Goal: Task Accomplishment & Management: Use online tool/utility

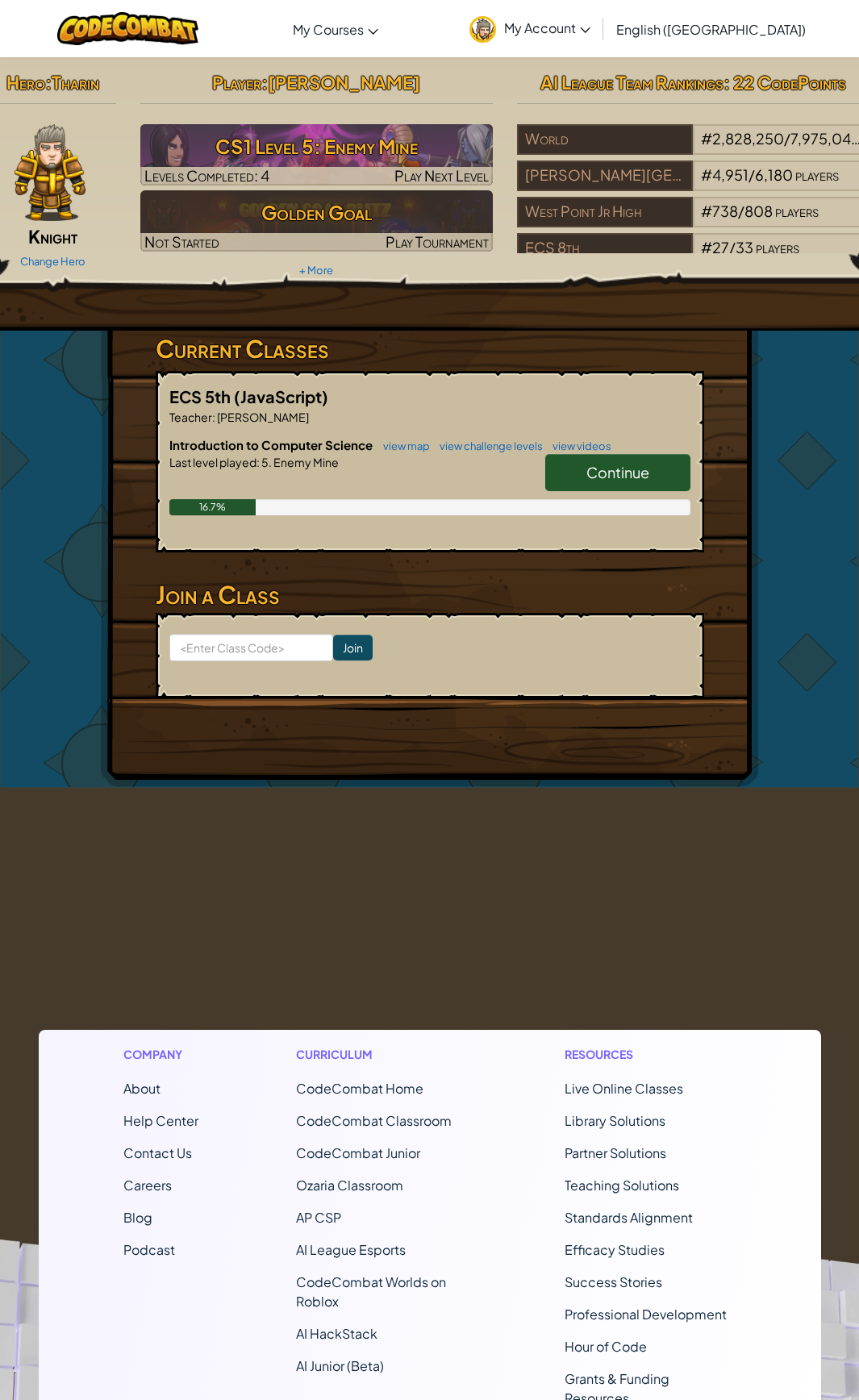
click at [604, 469] on span "Continue" at bounding box center [618, 472] width 63 height 19
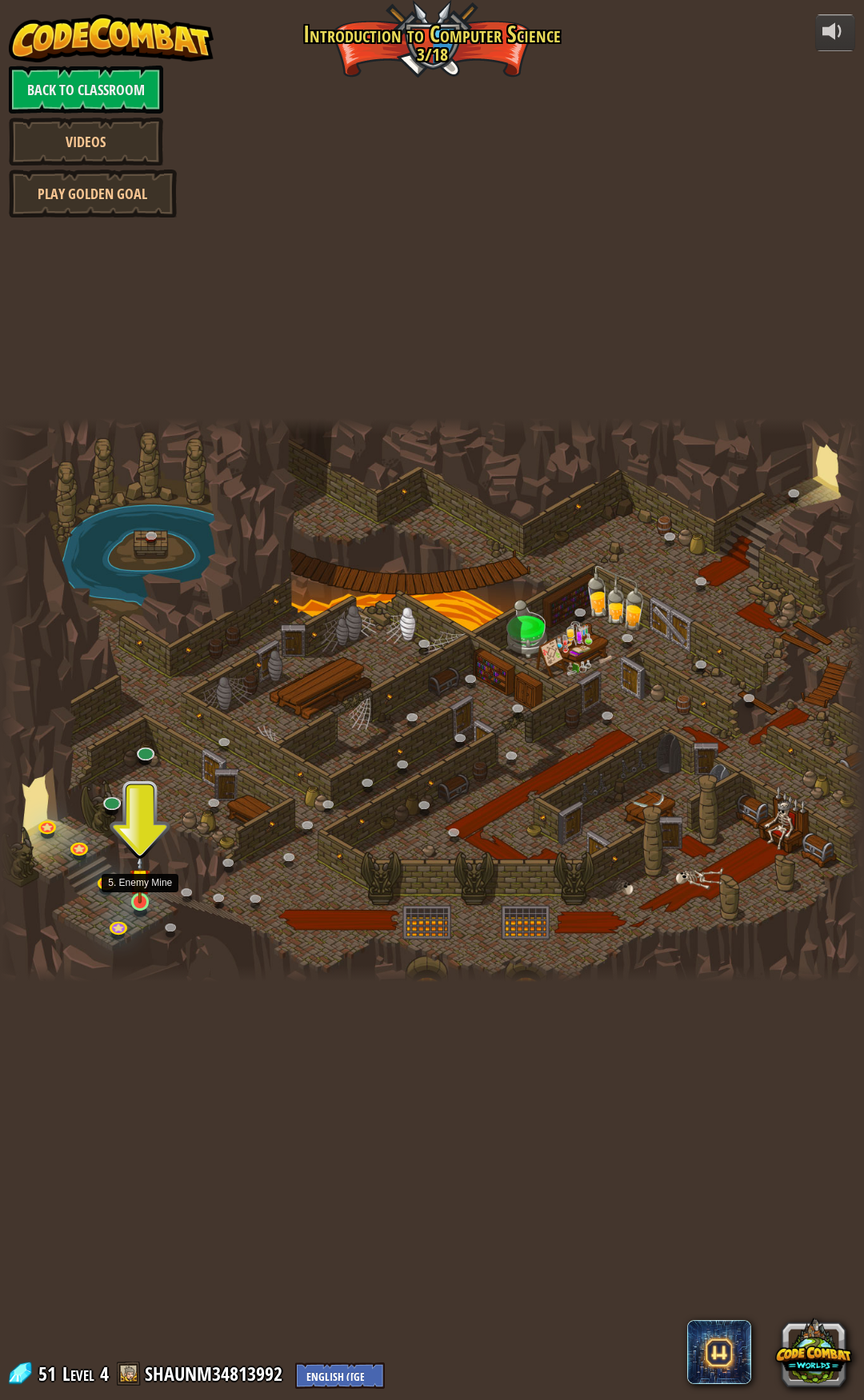
click at [140, 903] on img at bounding box center [140, 879] width 22 height 49
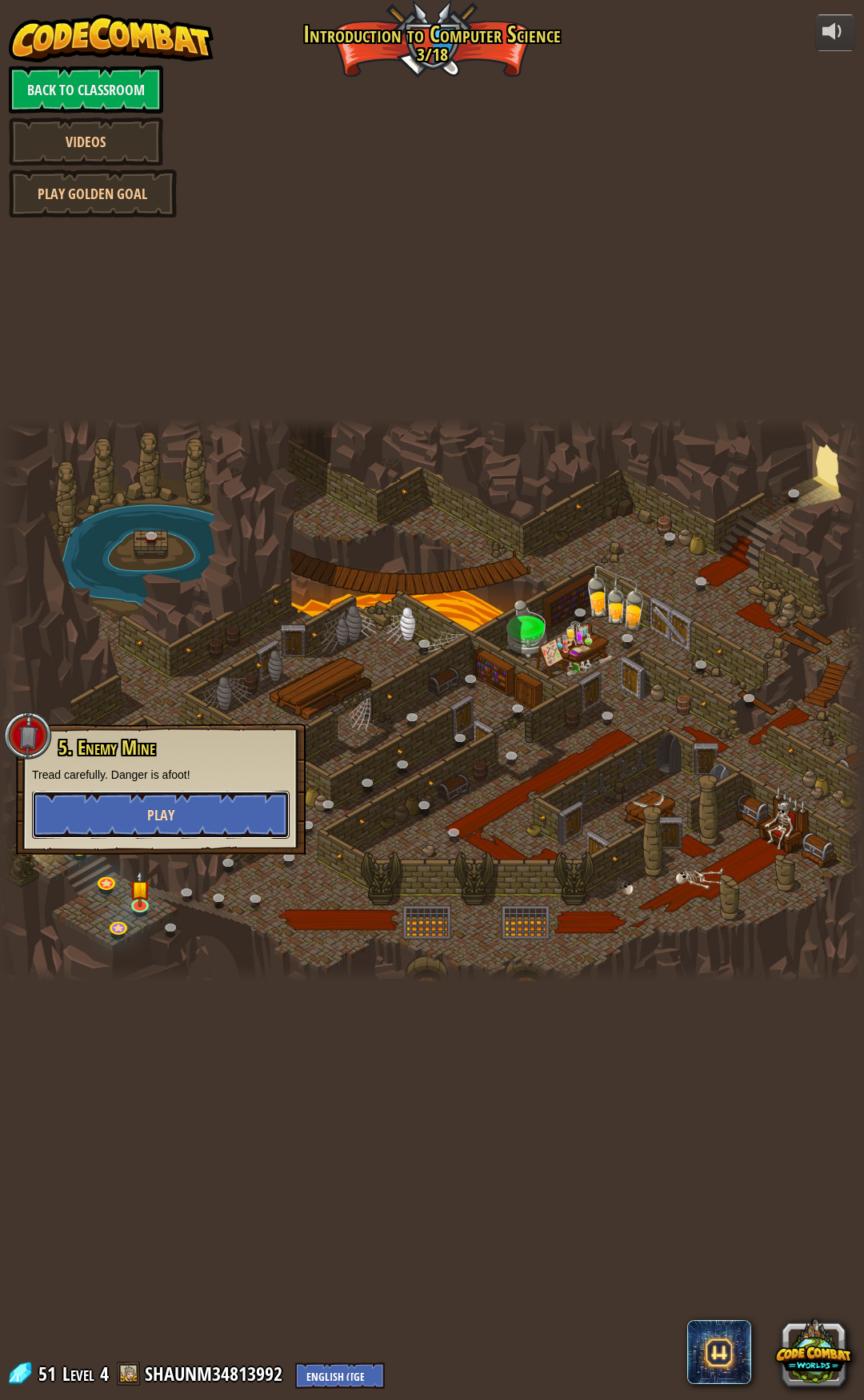
click at [217, 815] on button "Play" at bounding box center [160, 815] width 257 height 48
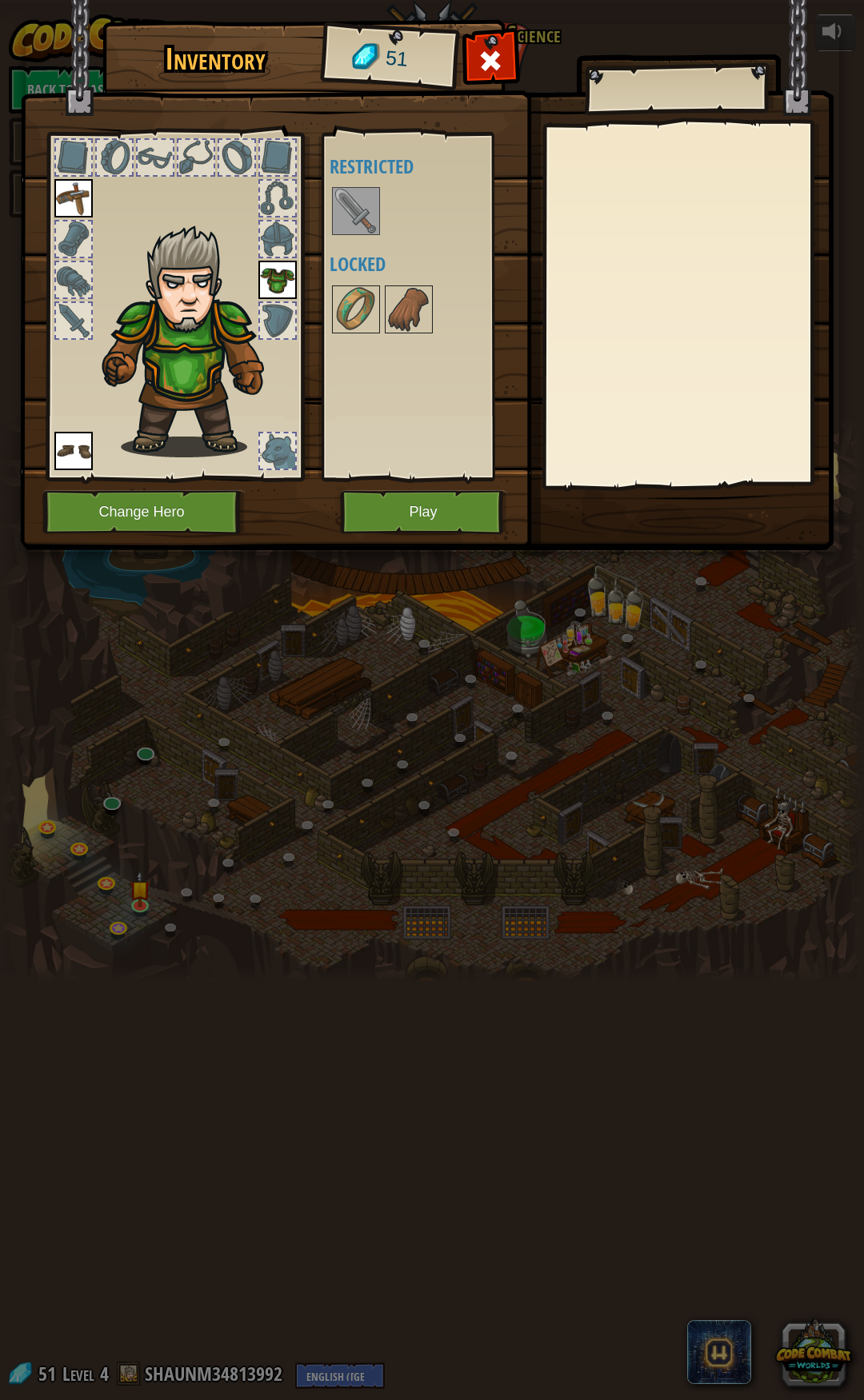
click at [287, 277] on img at bounding box center [277, 279] width 38 height 38
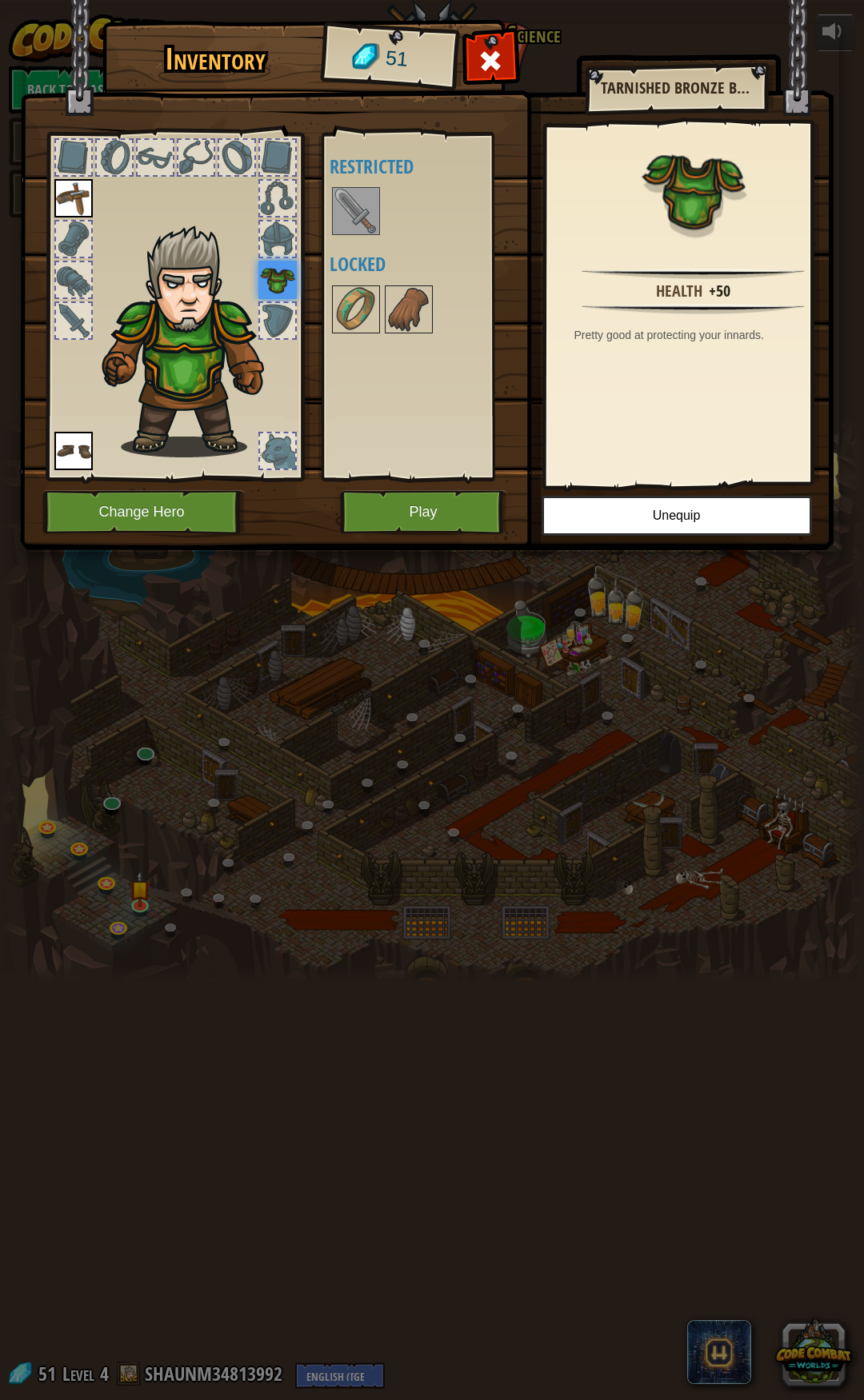
click at [79, 203] on img at bounding box center [73, 198] width 38 height 38
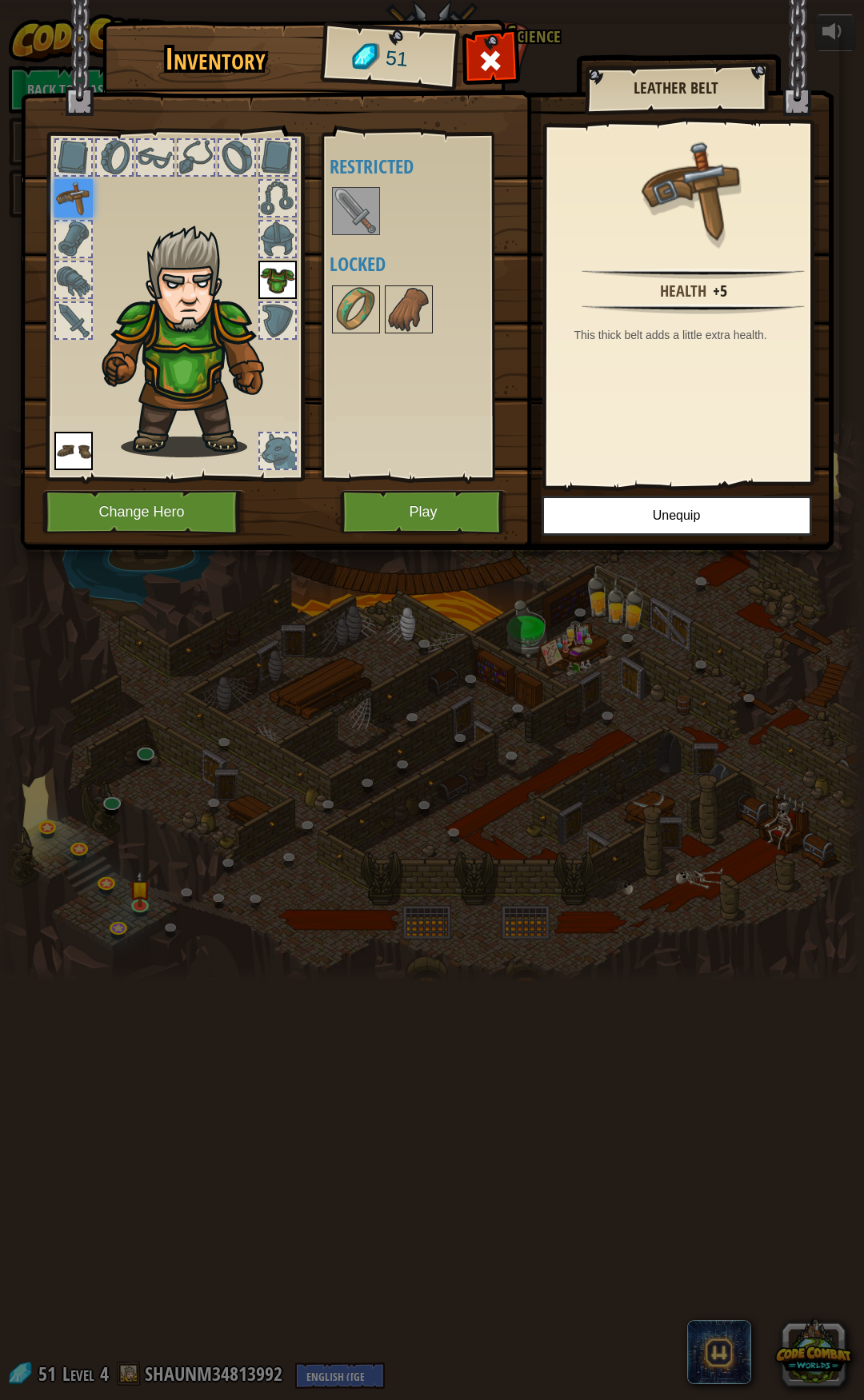
click at [72, 438] on img at bounding box center [73, 450] width 38 height 38
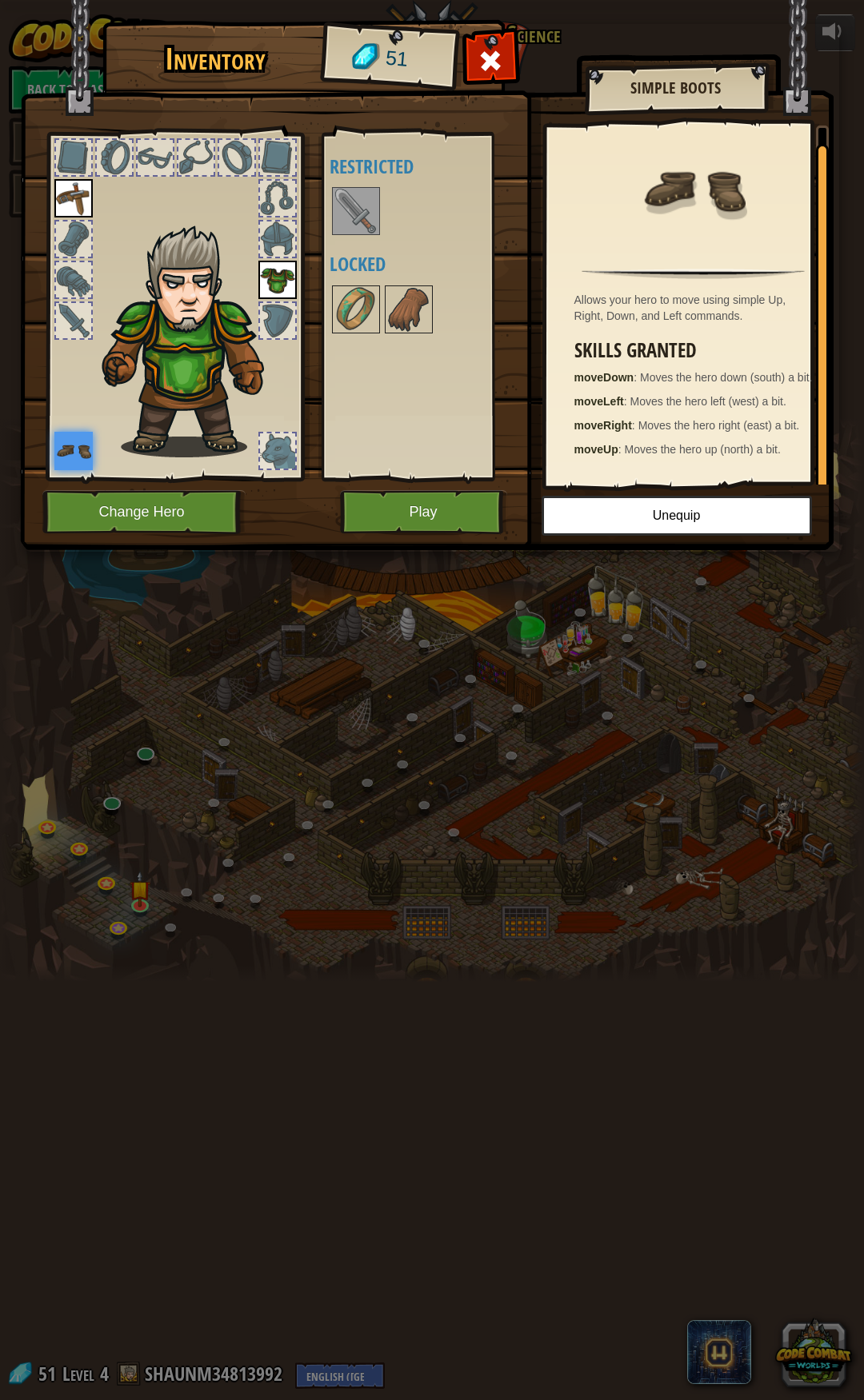
scroll to position [5, 0]
click at [347, 395] on div "Available Equip Equip Equip (double-click to equip) Restricted Locked" at bounding box center [430, 307] width 201 height 334
click at [375, 321] on img at bounding box center [356, 309] width 45 height 45
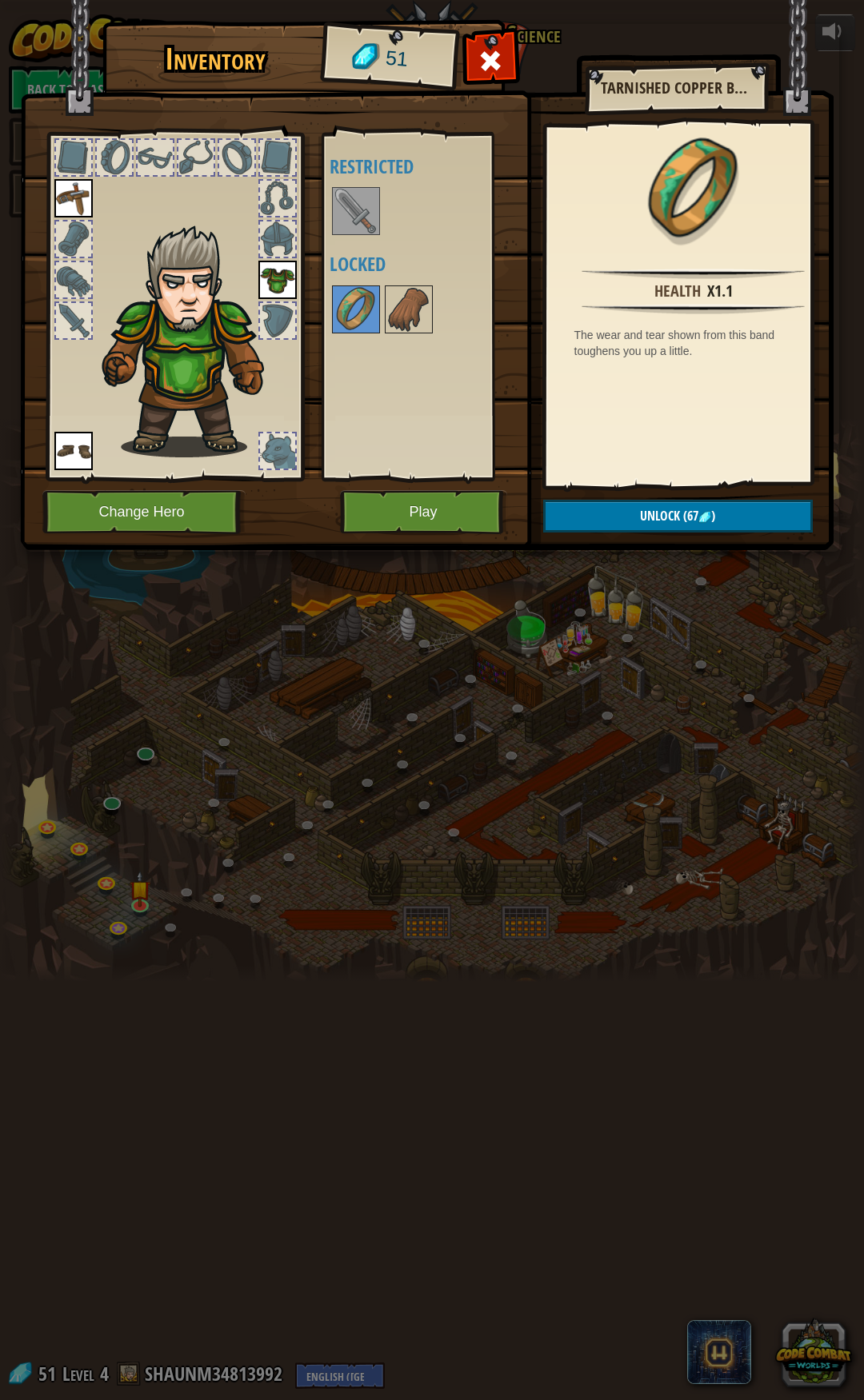
click at [341, 219] on img at bounding box center [356, 211] width 45 height 45
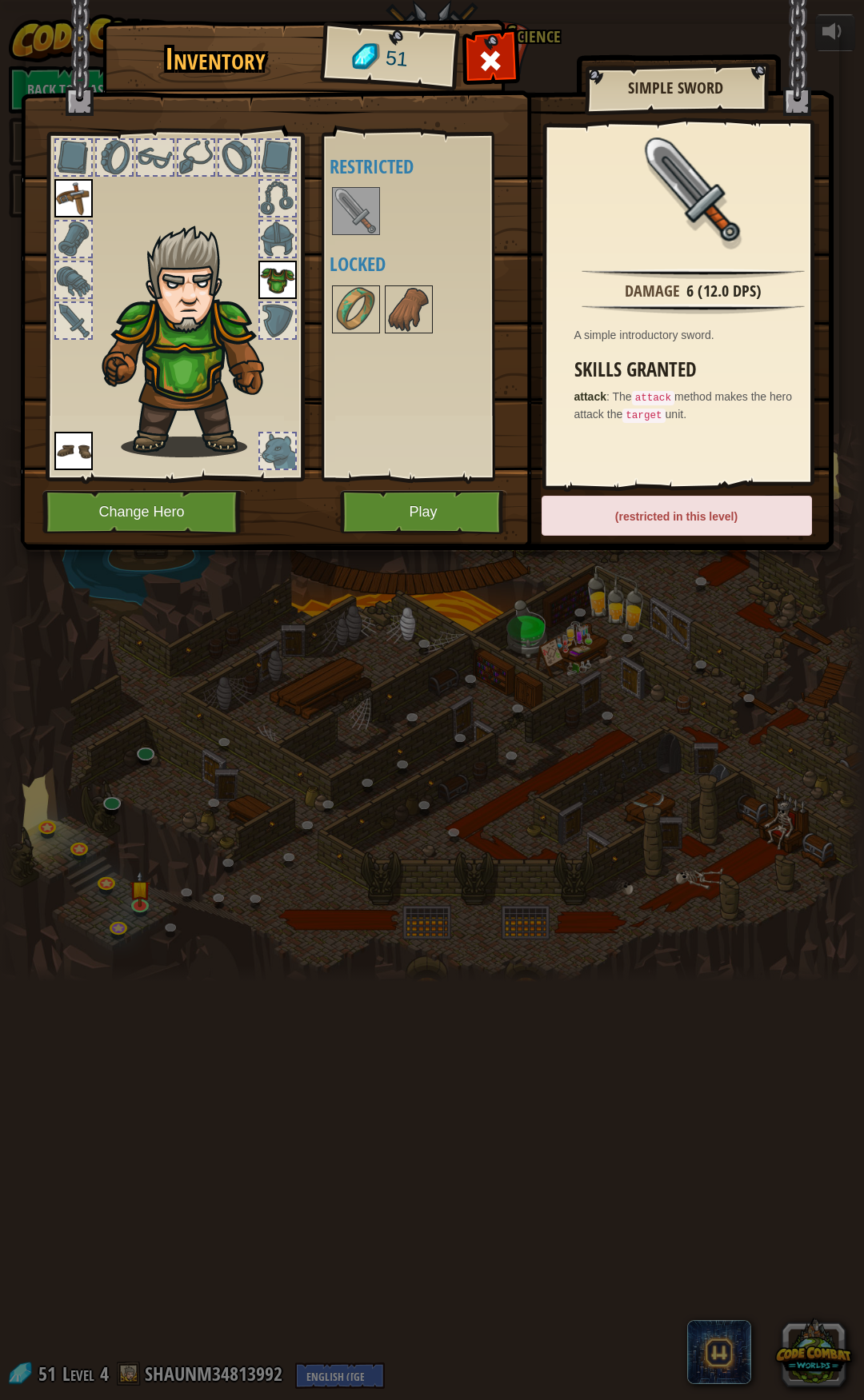
click at [375, 422] on div "Available Equip Equip Equip (double-click to equip) Restricted Locked" at bounding box center [430, 307] width 201 height 334
click at [394, 516] on button "Play" at bounding box center [423, 512] width 167 height 44
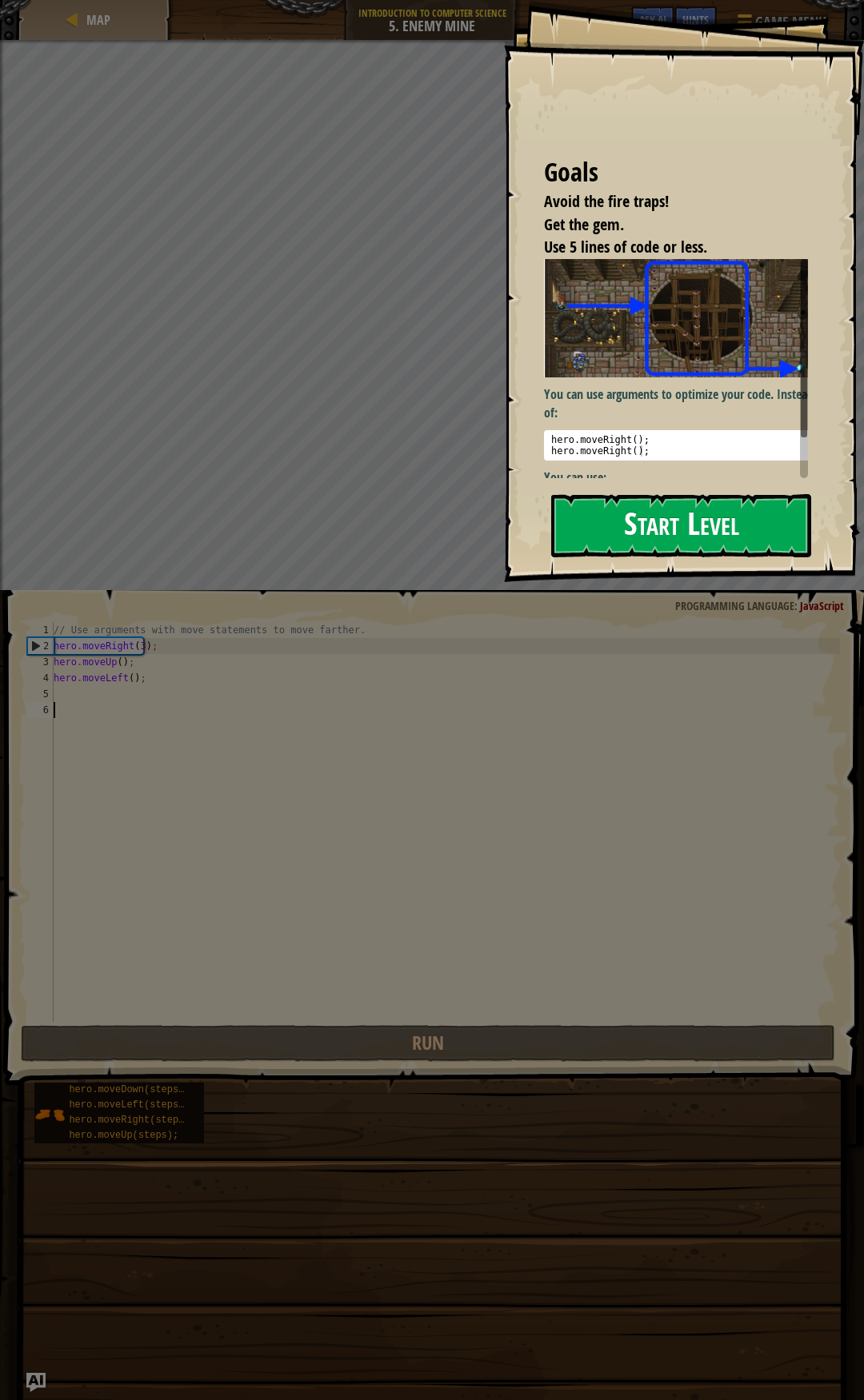
click at [612, 523] on button "Start Level" at bounding box center [681, 526] width 260 height 63
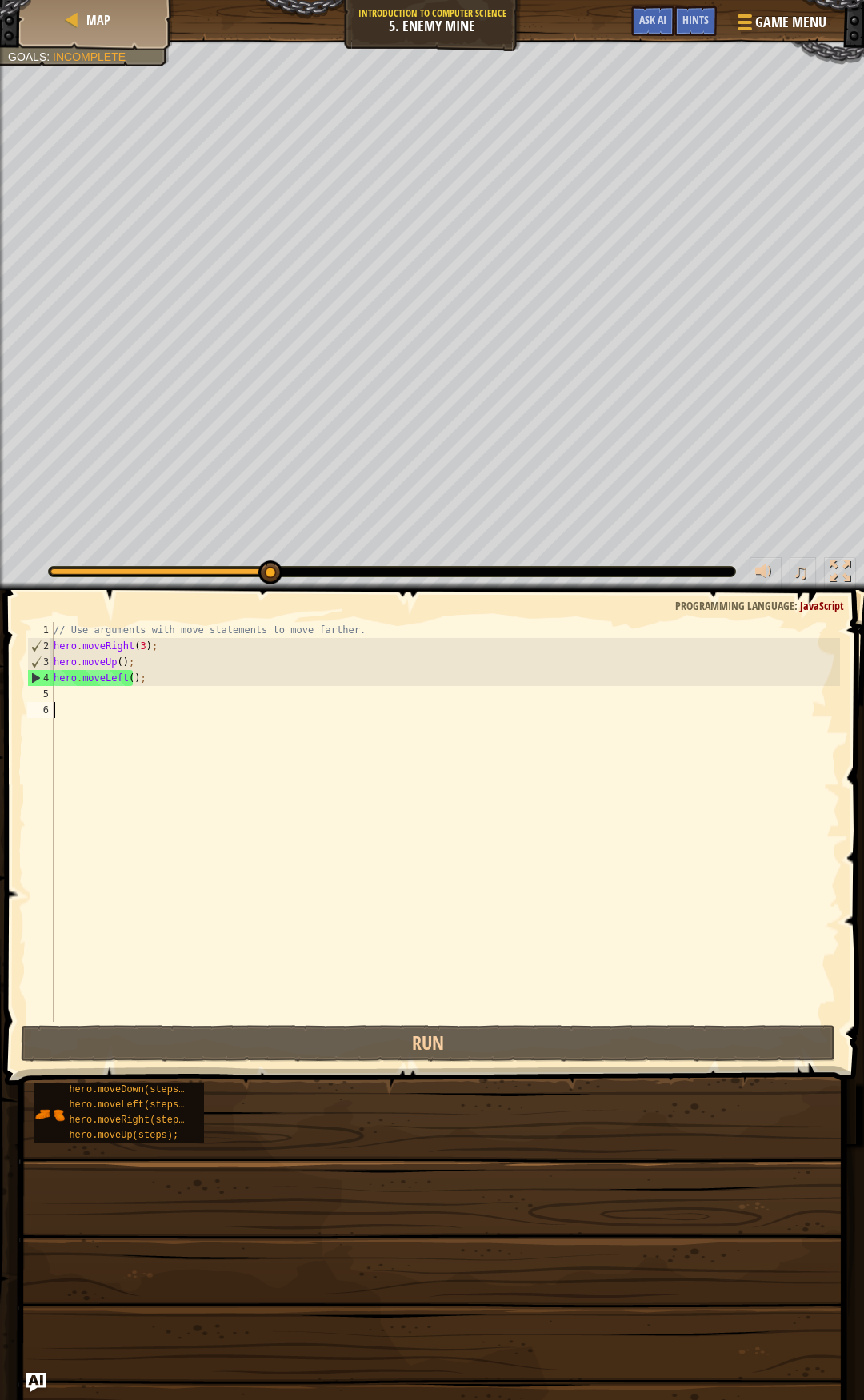
click at [138, 679] on div "// Use arguments with move statements to move farther. hero . moveRight ( 3 ) ;…" at bounding box center [445, 838] width 790 height 431
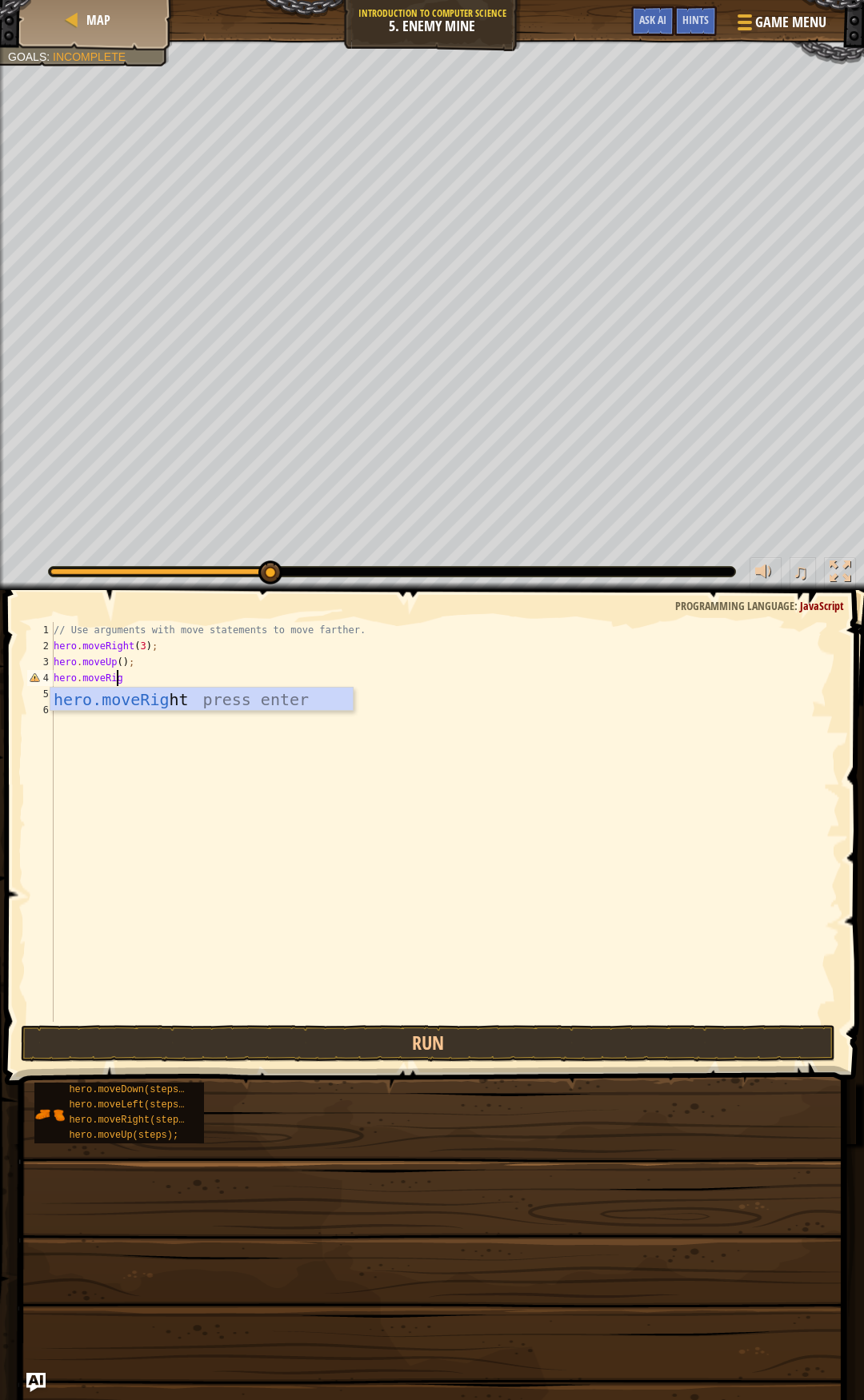
scroll to position [7, 5]
type textarea "hero.moveRight"
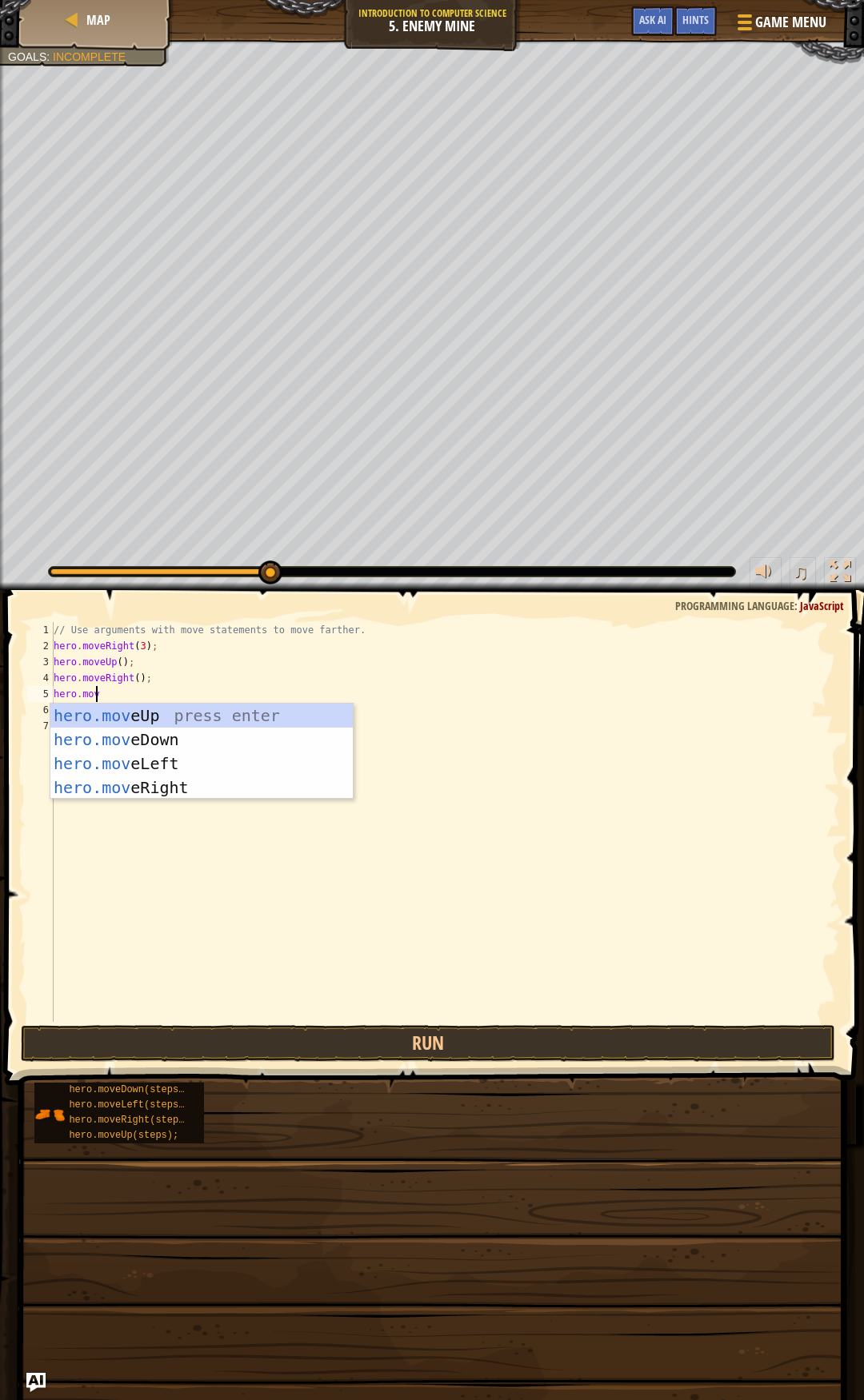
scroll to position [7, 2]
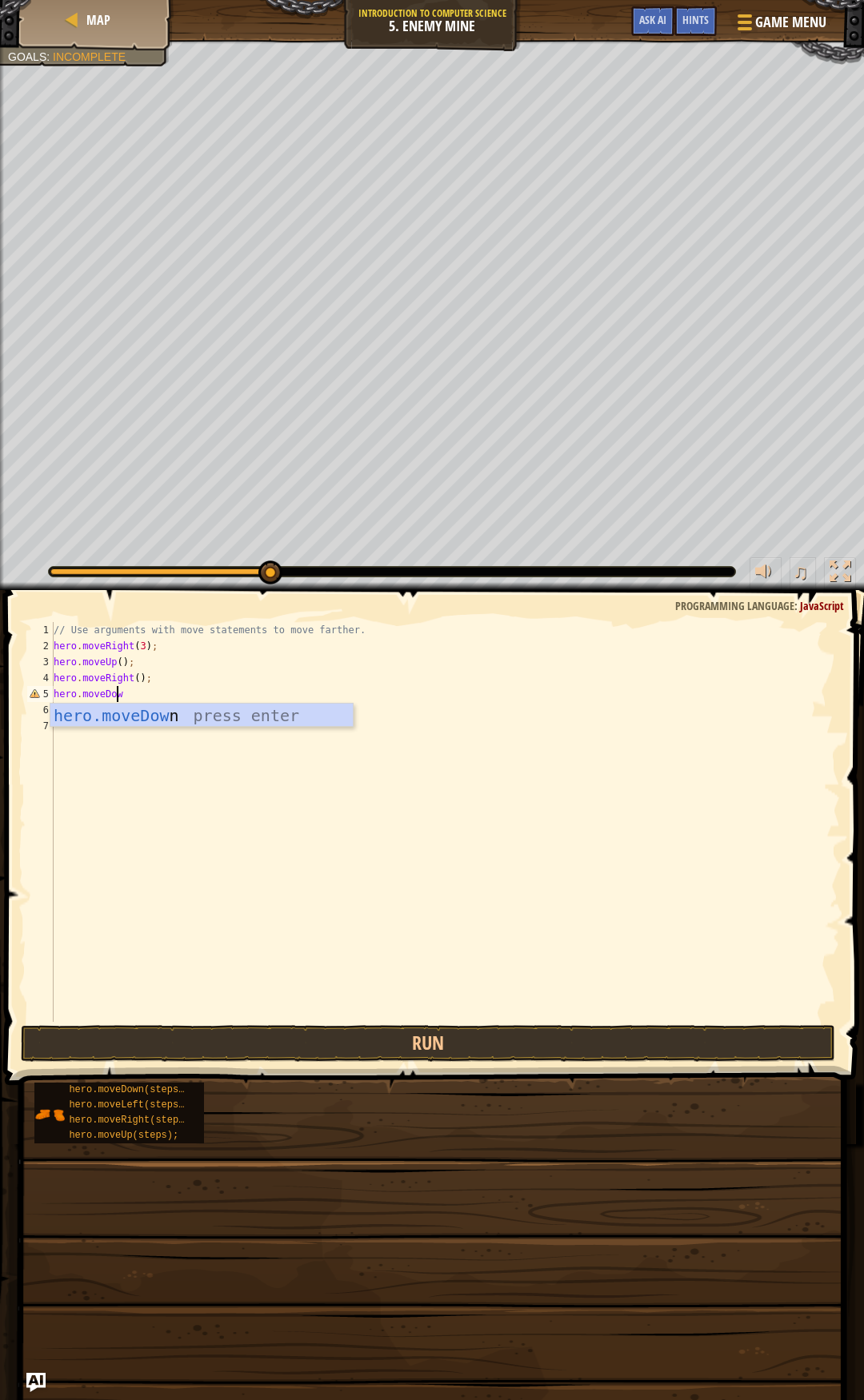
type textarea "hero.moveDown"
click at [129, 696] on div "// Use arguments with move statements to move farther. hero . moveRight ( 3 ) ;…" at bounding box center [445, 838] width 790 height 431
type textarea "hero.moveDown(3);"
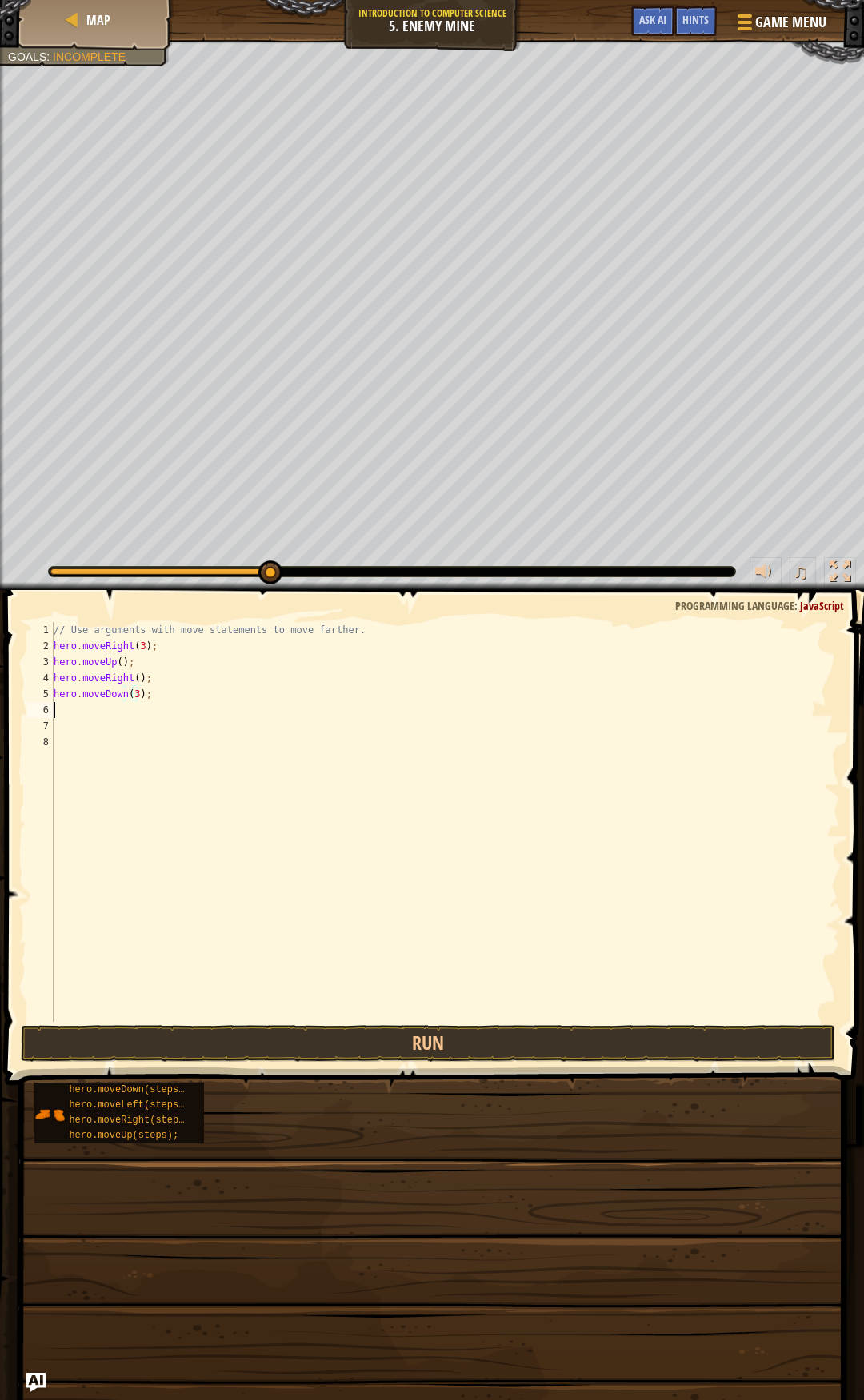
click at [93, 715] on div "// Use arguments with move statements to move farther. hero . moveRight ( 3 ) ;…" at bounding box center [445, 838] width 790 height 431
type textarea "hero.moveRight"
click at [133, 712] on div "// Use arguments with move statements to move farther. hero . moveRight ( 3 ) ;…" at bounding box center [445, 838] width 790 height 431
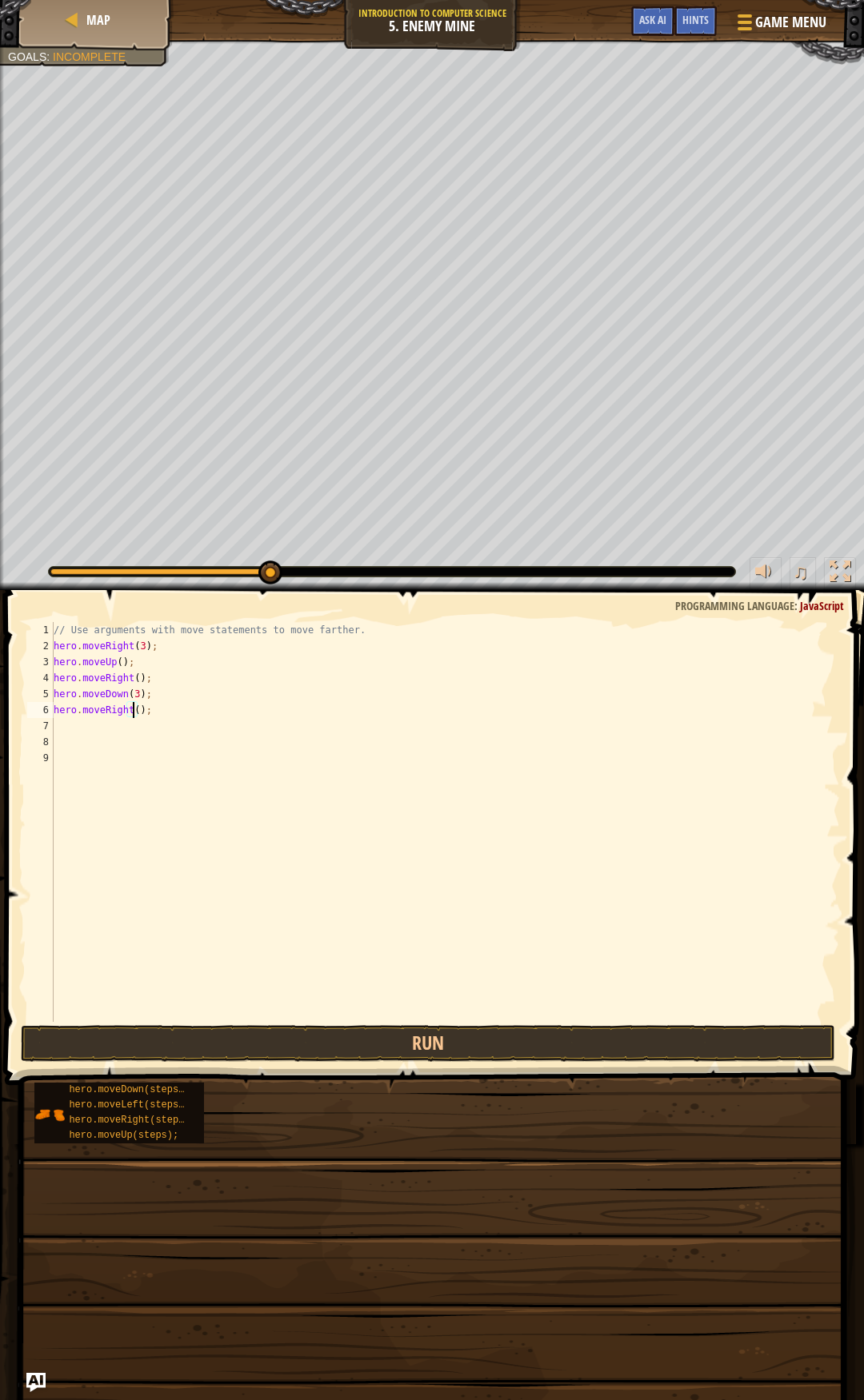
type textarea "hero.moveRight(2);"
click at [140, 809] on div "// Use arguments with move statements to move farther. hero . moveRight ( 3 ) ;…" at bounding box center [445, 838] width 790 height 431
type textarea "hero.moveRight(2);"
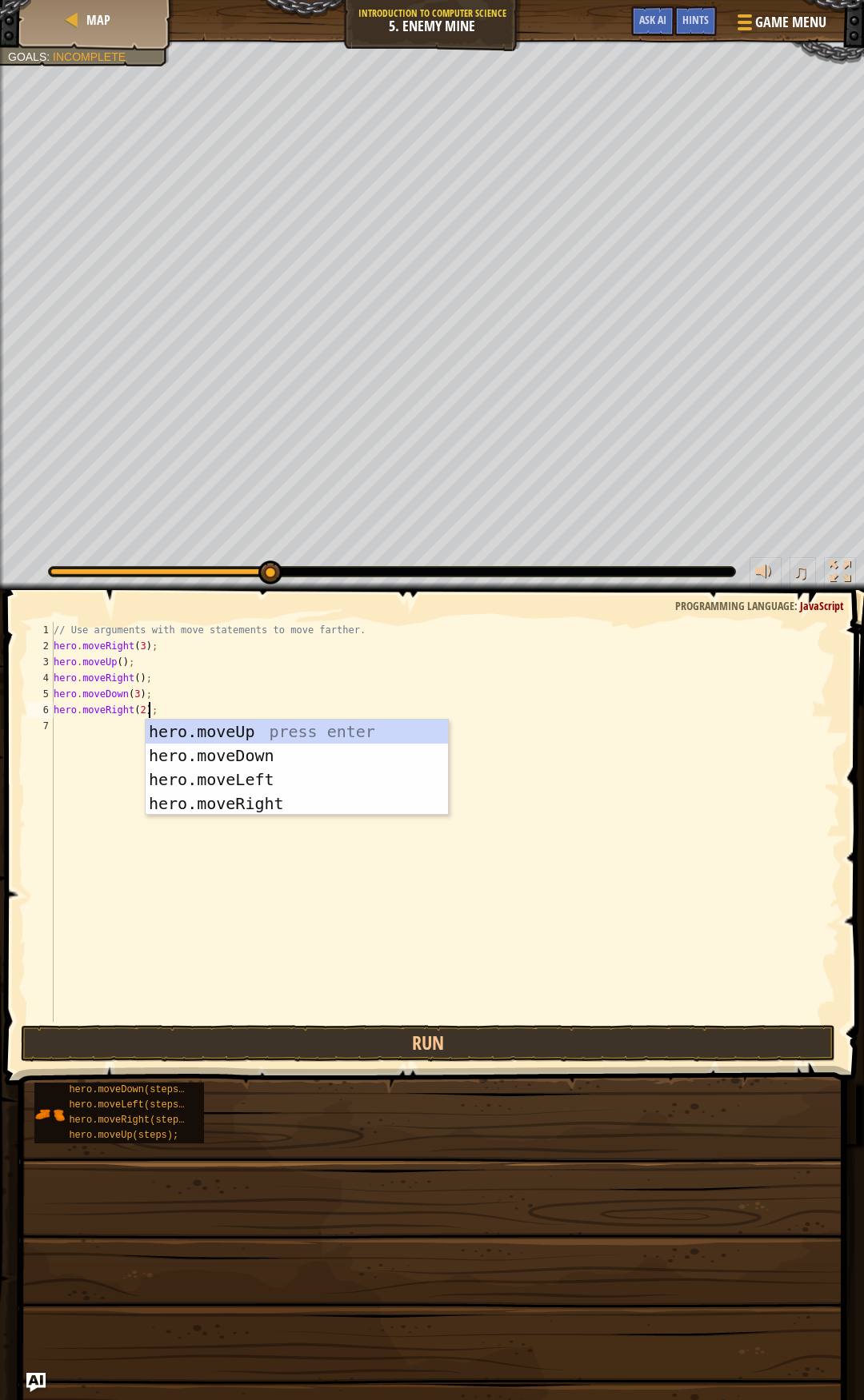
click at [79, 741] on div "// Use arguments with move statements to move farther. hero . moveRight ( 3 ) ;…" at bounding box center [445, 838] width 790 height 431
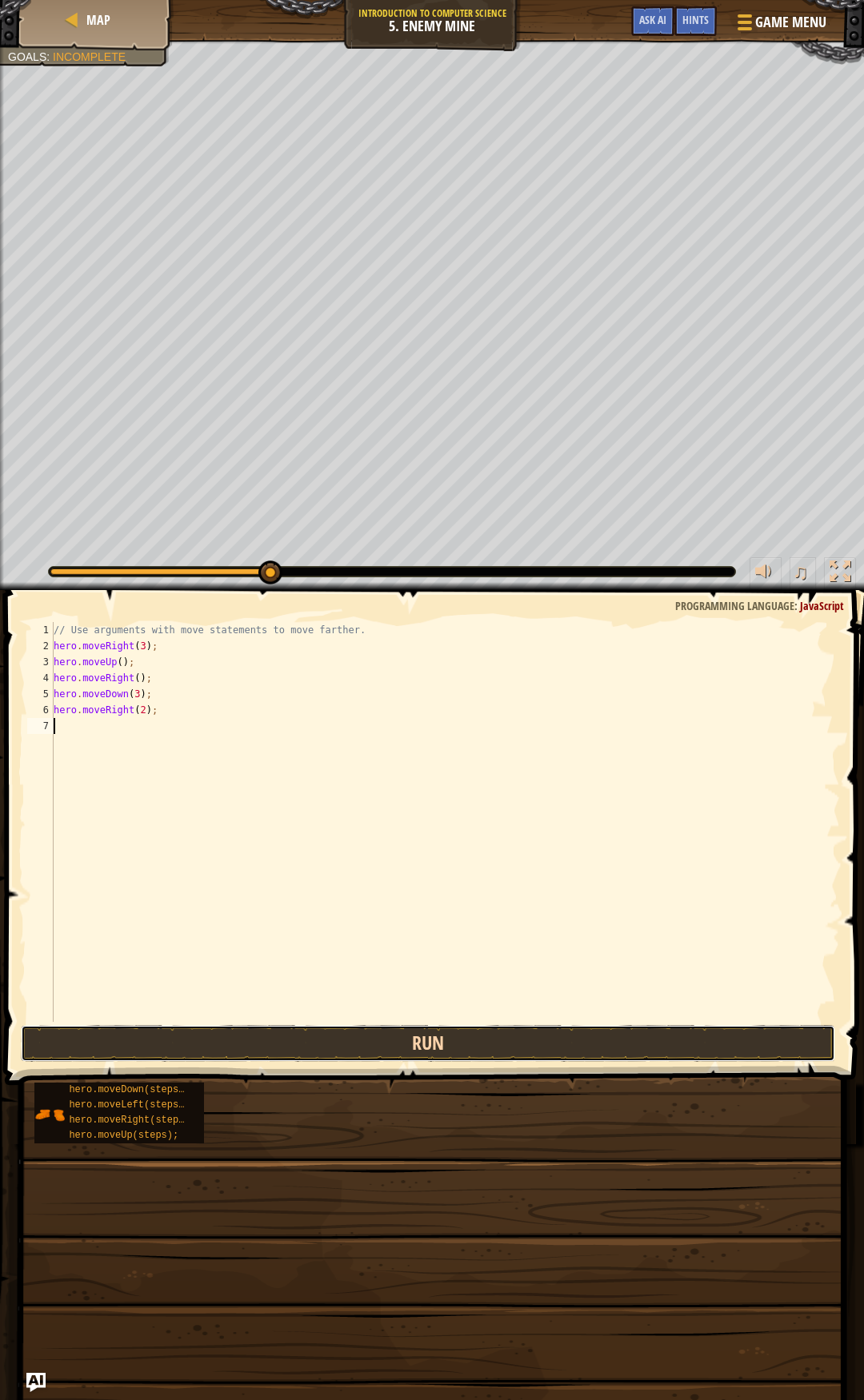
click at [314, 1032] on button "Run" at bounding box center [428, 1043] width 815 height 37
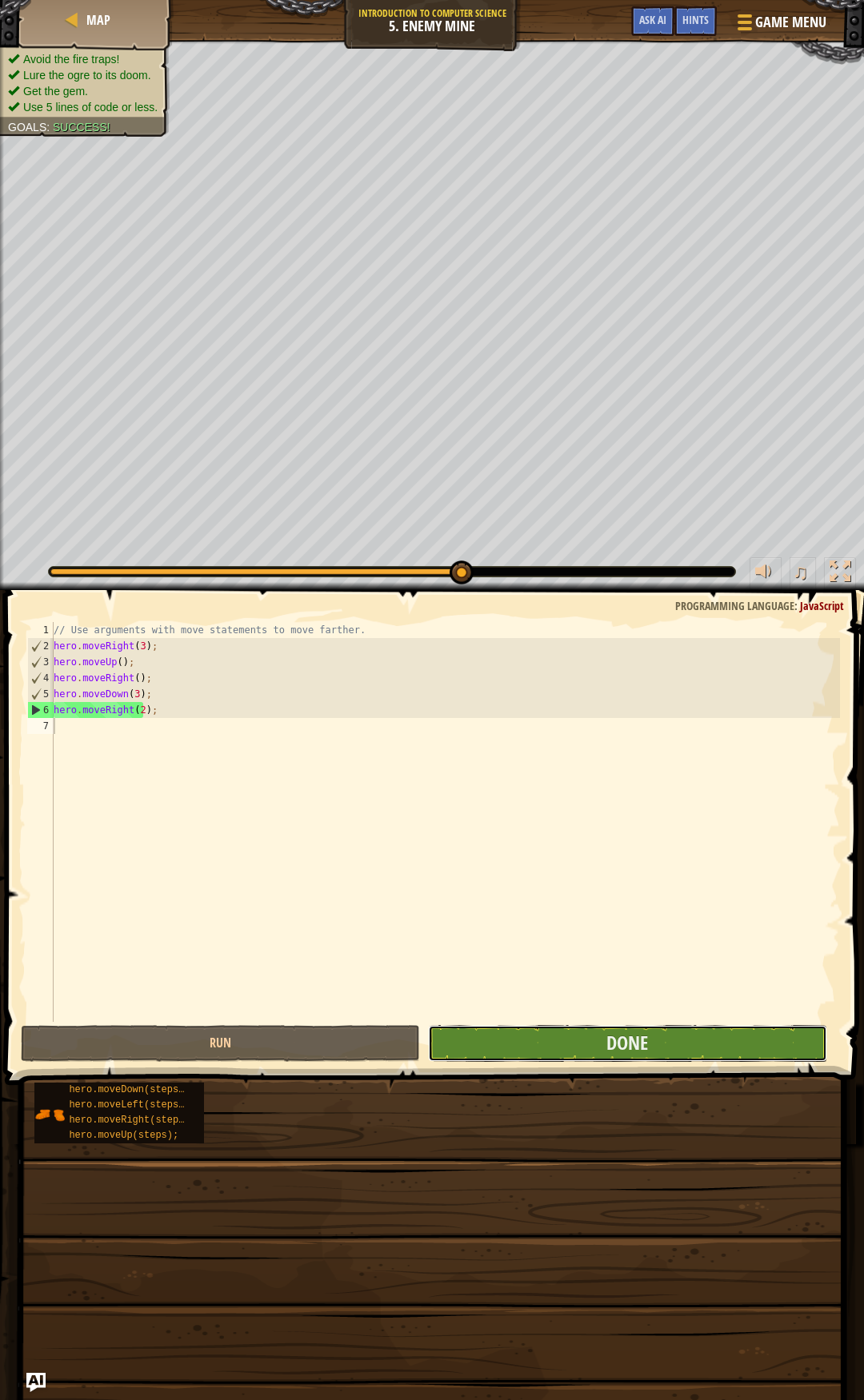
click at [555, 1039] on button "Done" at bounding box center [628, 1043] width 399 height 37
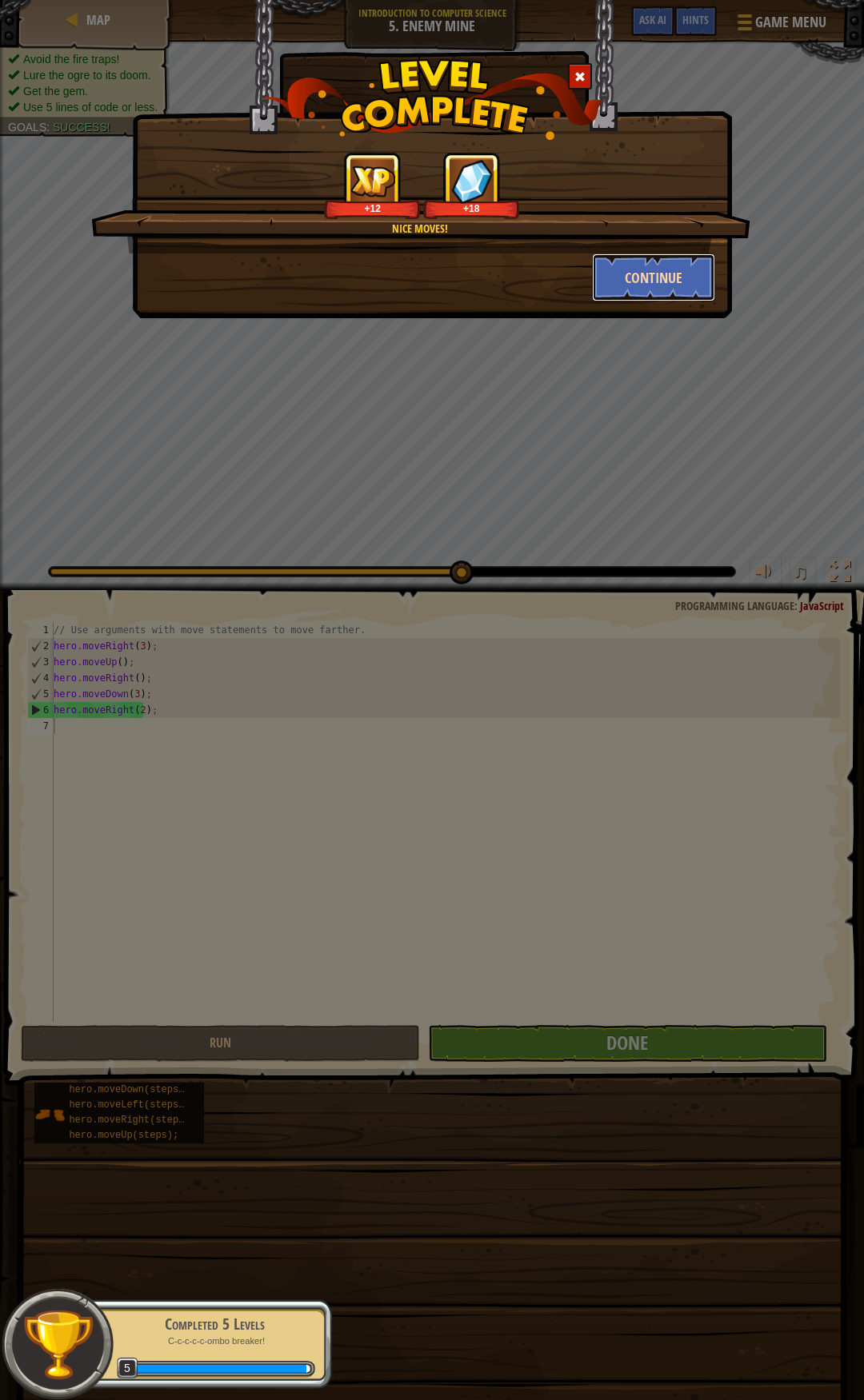
click at [634, 265] on button "Continue" at bounding box center [654, 277] width 124 height 48
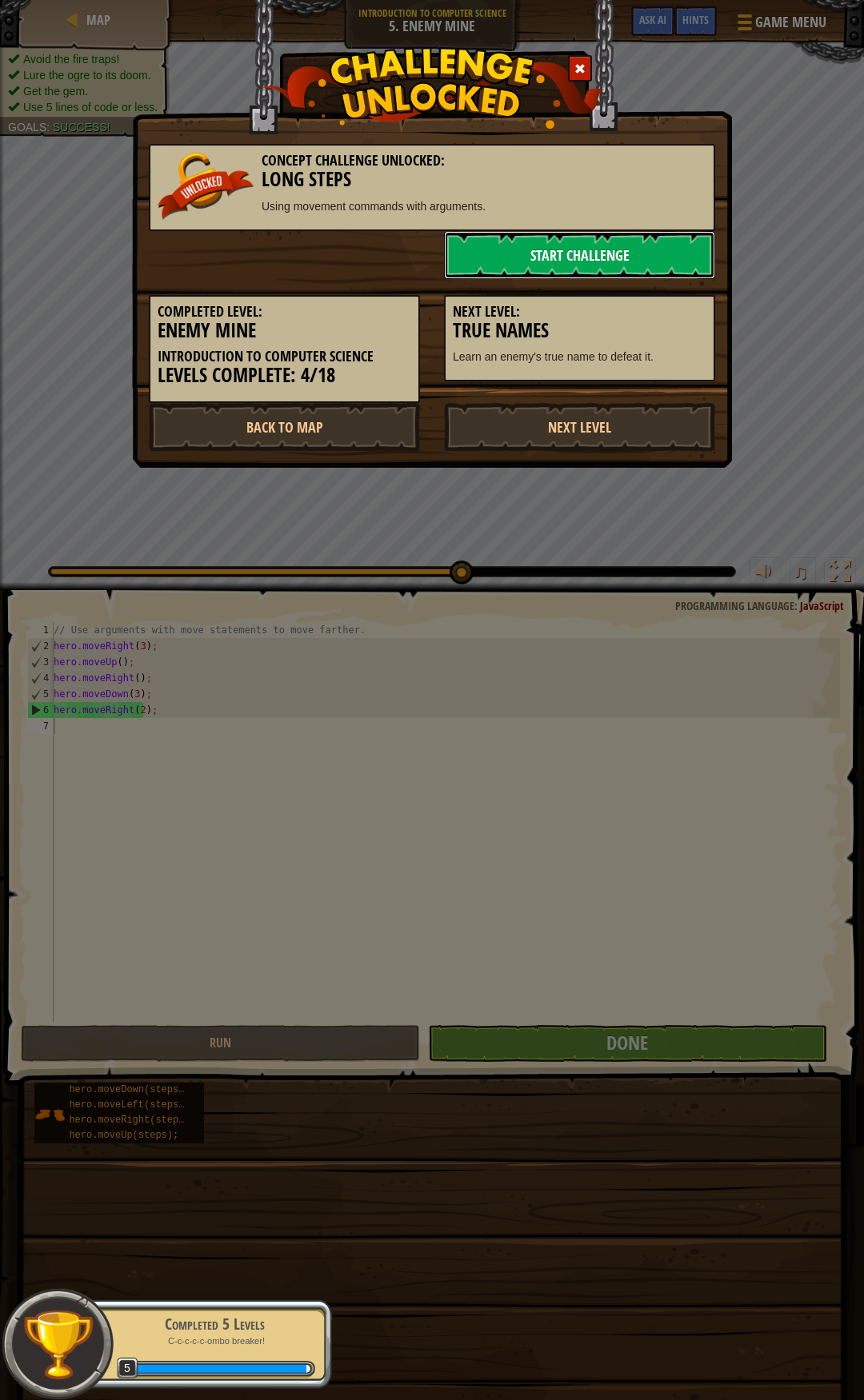
click at [539, 249] on link "Start Challenge" at bounding box center [579, 255] width 271 height 48
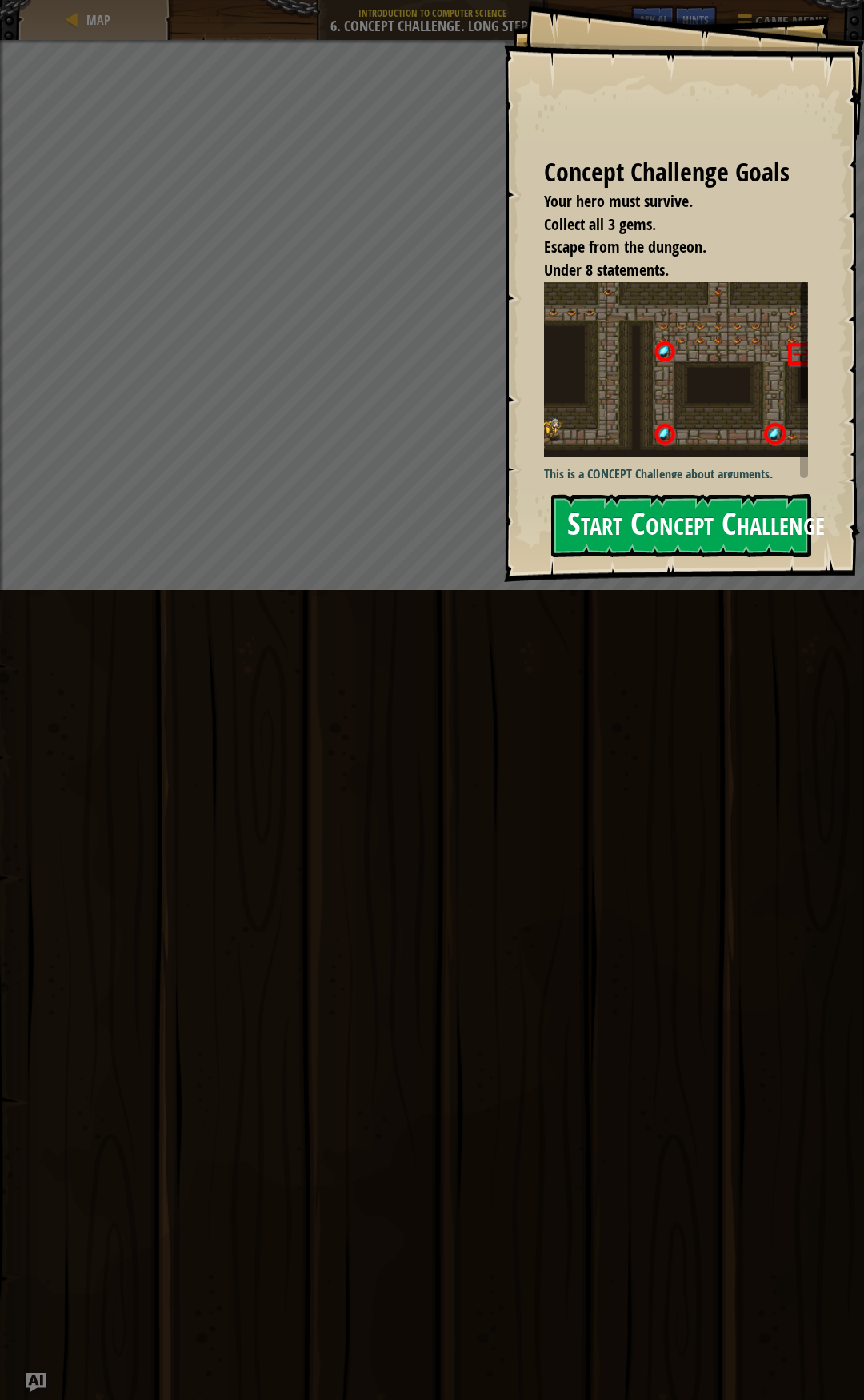
click at [657, 525] on button "Start Concept Challenge" at bounding box center [681, 526] width 260 height 63
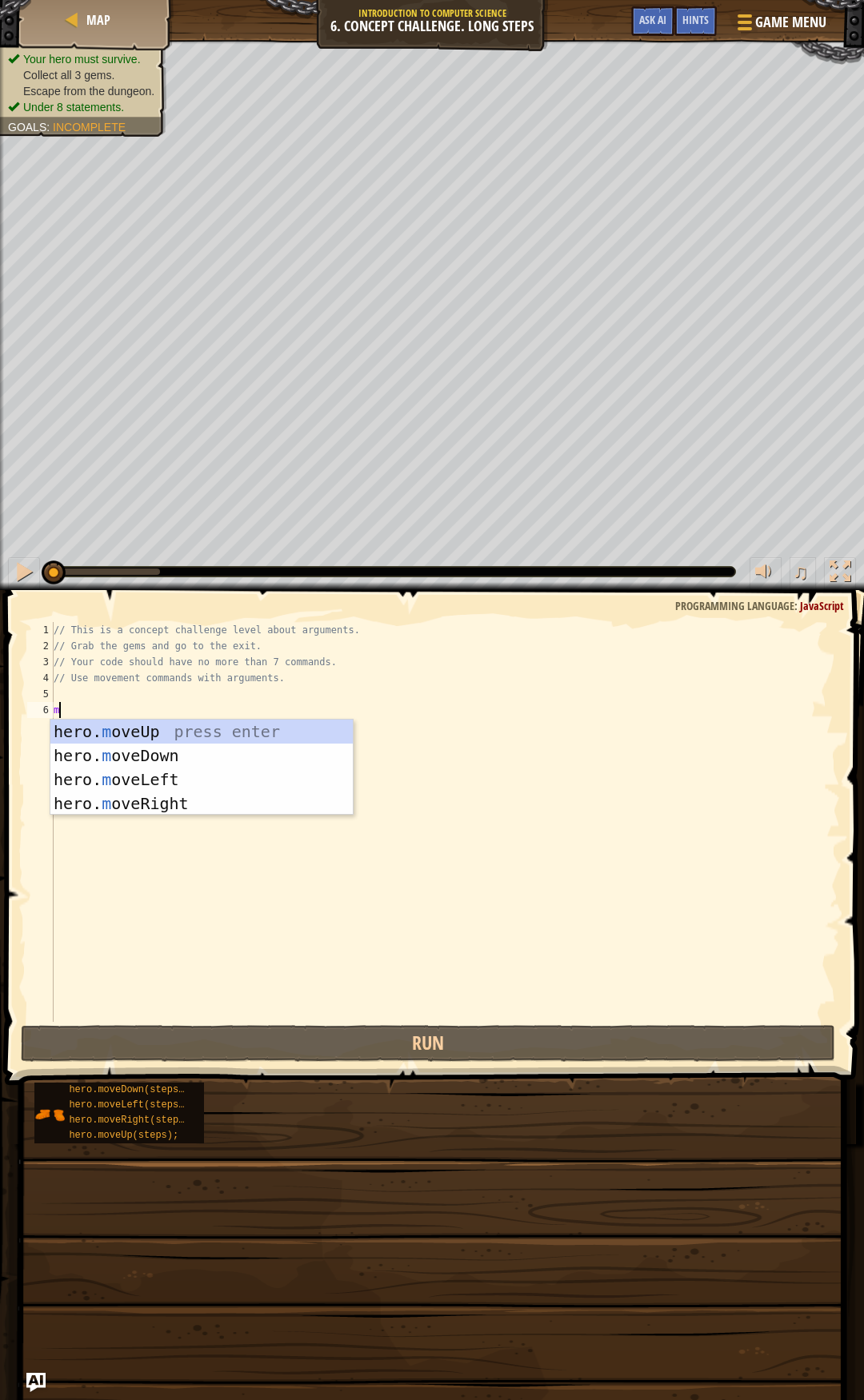
type textarea "m"
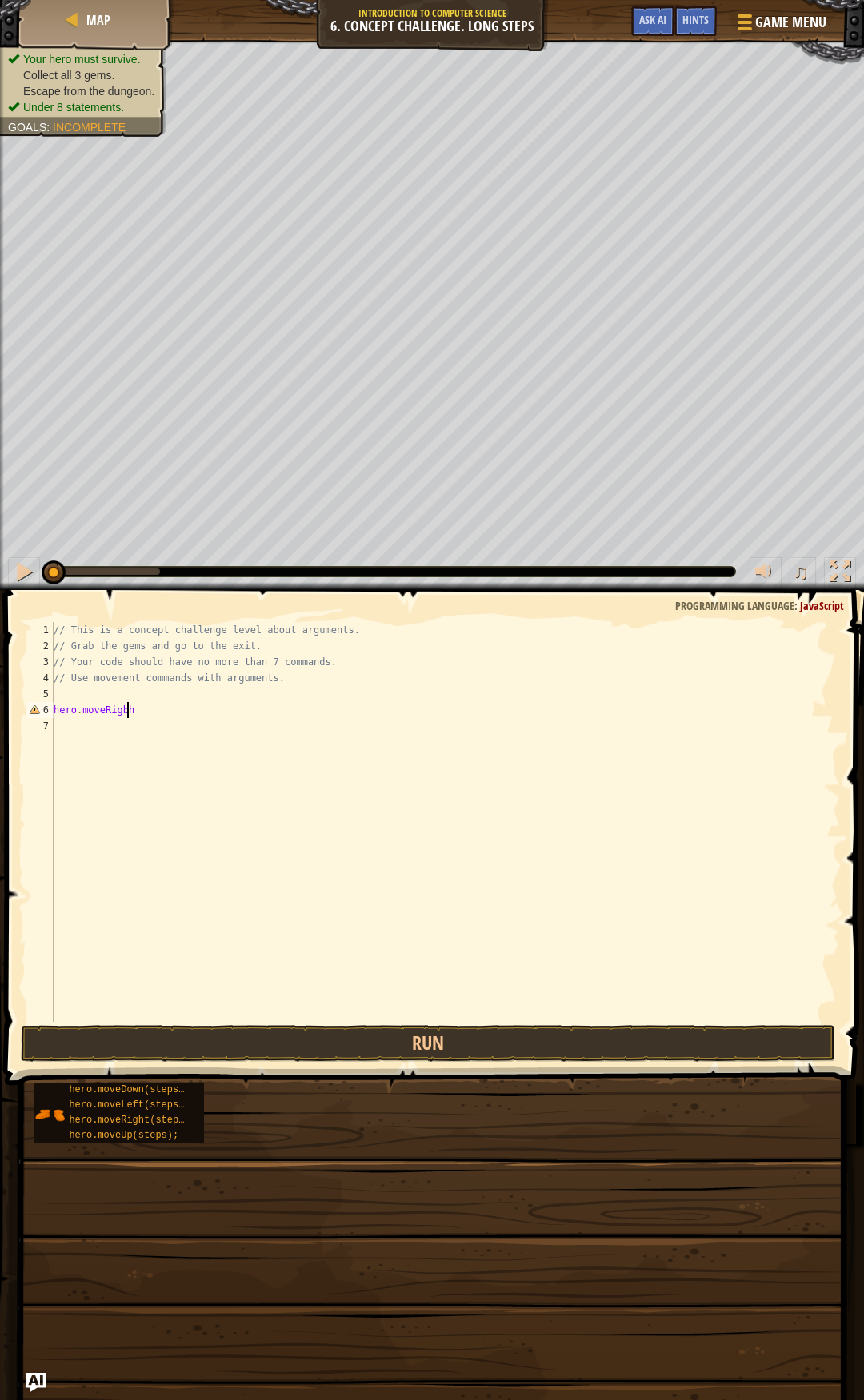
scroll to position [7, 5]
type textarea "hero.moveRight"
type textarea "hero.moveUp(3);"
